Goal: Information Seeking & Learning: Find specific fact

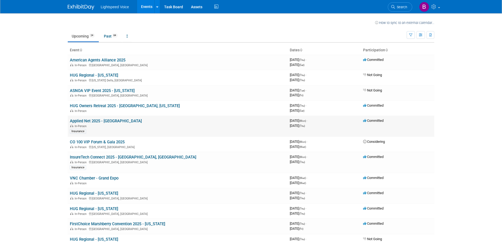
click at [98, 122] on link "Applied Net 2025 - [GEOGRAPHIC_DATA]" at bounding box center [106, 120] width 72 height 5
click at [117, 158] on link "InsureTech Connect 2025 - [GEOGRAPHIC_DATA], [GEOGRAPHIC_DATA]" at bounding box center [133, 156] width 126 height 5
click at [109, 141] on link "CO 100 VIP Forum & Gala 2025" at bounding box center [97, 141] width 55 height 5
click at [135, 156] on link "InsureTech Connect 2025 - [GEOGRAPHIC_DATA], [GEOGRAPHIC_DATA]" at bounding box center [133, 156] width 126 height 5
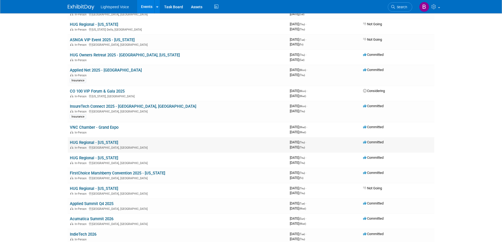
scroll to position [53, 0]
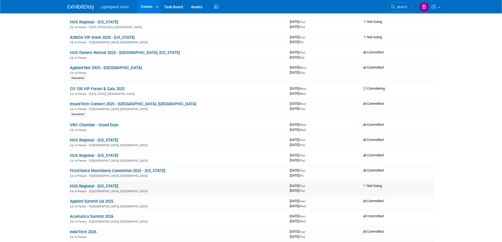
click at [108, 186] on link "HUG Regional - [US_STATE]" at bounding box center [94, 185] width 48 height 5
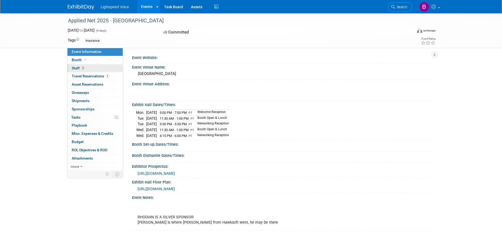
click at [78, 69] on span "Staff 2" at bounding box center [78, 68] width 13 height 4
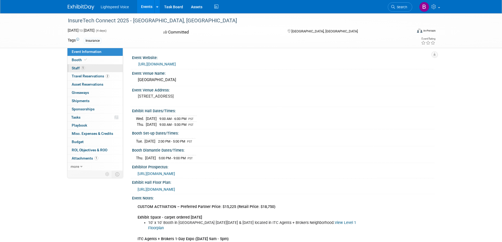
click at [84, 67] on span "1" at bounding box center [83, 68] width 4 height 4
click at [78, 67] on span "Staff 1" at bounding box center [78, 68] width 13 height 4
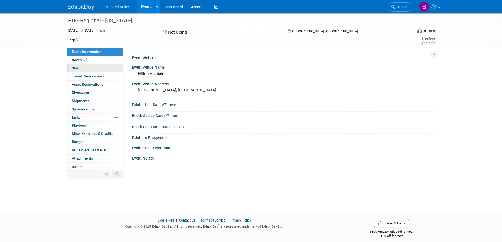
click at [81, 68] on link "0 Staff 0" at bounding box center [94, 68] width 55 height 8
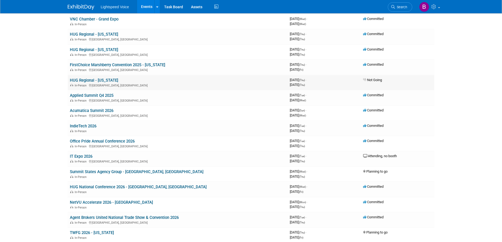
scroll to position [159, 0]
click at [109, 110] on link "Acumatica Summit 2026" at bounding box center [92, 110] width 44 height 5
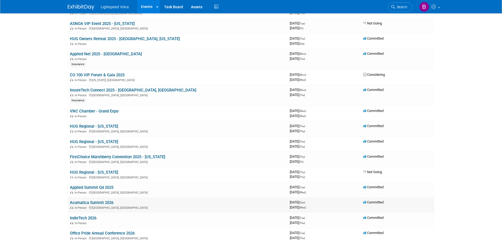
scroll to position [80, 0]
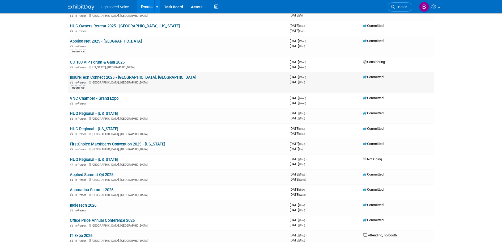
click at [123, 76] on link "InsureTech Connect 2025 - [GEOGRAPHIC_DATA], [GEOGRAPHIC_DATA]" at bounding box center [133, 77] width 126 height 5
click at [127, 78] on link "InsureTech Connect 2025 - [GEOGRAPHIC_DATA], [GEOGRAPHIC_DATA]" at bounding box center [133, 77] width 126 height 5
click at [129, 79] on link "InsureTech Connect 2025 - [GEOGRAPHIC_DATA], [GEOGRAPHIC_DATA]" at bounding box center [133, 77] width 126 height 5
click at [142, 78] on link "InsureTech Connect 2025 - [GEOGRAPHIC_DATA], [GEOGRAPHIC_DATA]" at bounding box center [133, 77] width 126 height 5
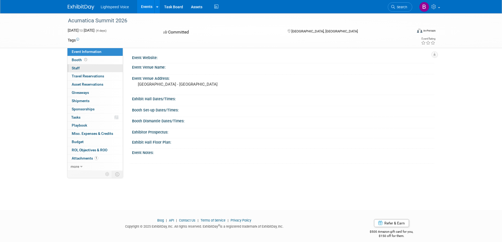
click at [81, 67] on link "0 Staff 0" at bounding box center [94, 68] width 55 height 8
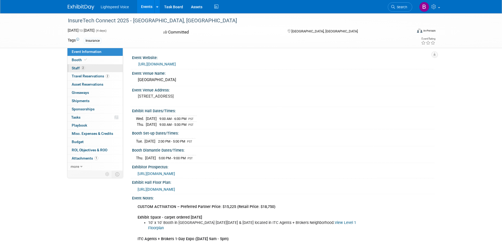
click at [78, 70] on link "2 Staff 2" at bounding box center [94, 68] width 55 height 8
click at [84, 74] on span "Travel Reservations 2" at bounding box center [91, 76] width 38 height 4
drag, startPoint x: 171, startPoint y: 20, endPoint x: 68, endPoint y: 21, distance: 103.3
click at [68, 21] on div "InsureTech Connect 2025 - [GEOGRAPHIC_DATA], [GEOGRAPHIC_DATA]" at bounding box center [235, 21] width 338 height 10
copy div "InsureTech Connect 2025 - [GEOGRAPHIC_DATA], [GEOGRAPHIC_DATA]"
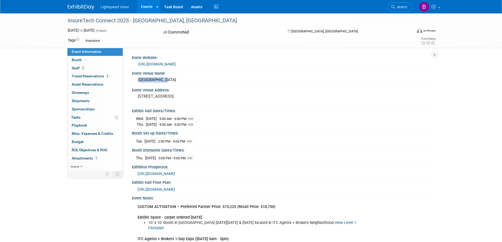
drag, startPoint x: 137, startPoint y: 79, endPoint x: 164, endPoint y: 82, distance: 26.7
click at [164, 82] on div "[GEOGRAPHIC_DATA]" at bounding box center [283, 80] width 294 height 8
copy div "[GEOGRAPHIC_DATA]"
drag, startPoint x: 169, startPoint y: 18, endPoint x: 67, endPoint y: 24, distance: 101.6
click at [67, 24] on div "InsureTech Connect 2025 - [GEOGRAPHIC_DATA], [GEOGRAPHIC_DATA]" at bounding box center [235, 21] width 338 height 10
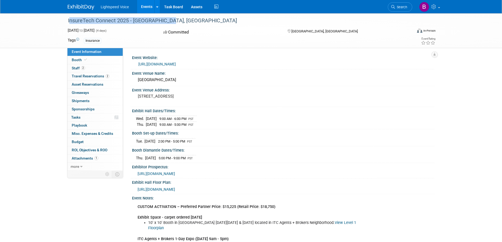
copy div "InsureTech Connect 2025 - [GEOGRAPHIC_DATA], [GEOGRAPHIC_DATA]"
